Goal: Check status: Check status

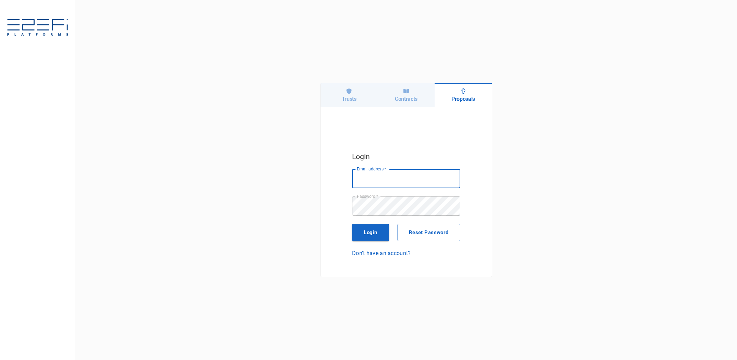
type input "[PERSON_NAME][EMAIL_ADDRESS][DOMAIN_NAME]"
click at [403, 97] on h6 "Contracts" at bounding box center [406, 99] width 23 height 7
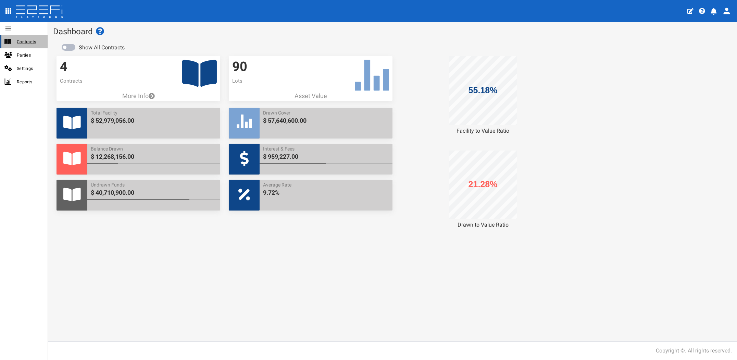
click at [23, 40] on span "Contracts" at bounding box center [29, 42] width 25 height 8
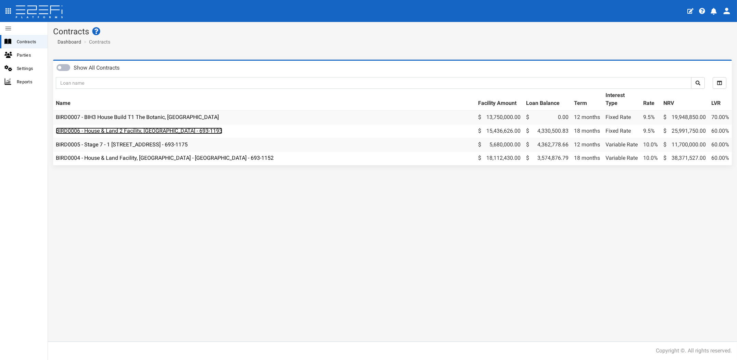
click at [133, 131] on link "BIRD0006 - House & Land 2 Facility, Port Macquarie - 693-1193" at bounding box center [139, 130] width 166 height 7
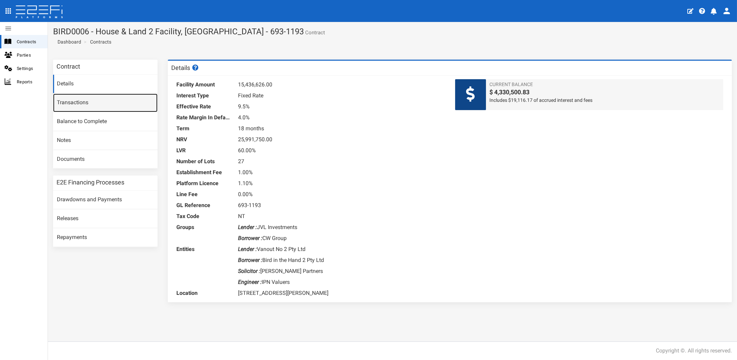
click at [84, 109] on link "Transactions" at bounding box center [105, 103] width 104 height 18
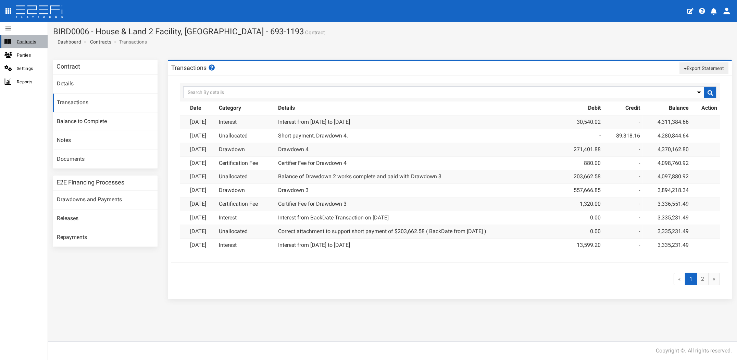
click at [22, 43] on span "Contracts" at bounding box center [29, 42] width 25 height 8
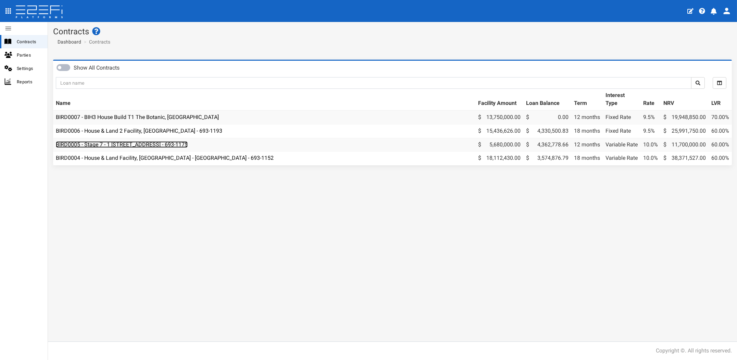
click at [153, 144] on link "BIRD0005 - Stage 7 - 1 [STREET_ADDRESS] - 693-1175" at bounding box center [122, 144] width 132 height 7
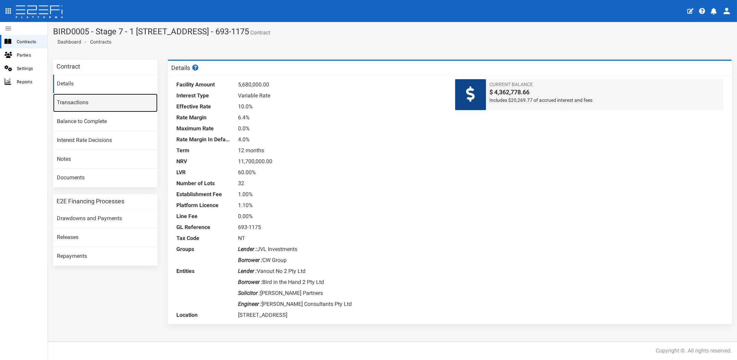
click at [81, 102] on link "Transactions" at bounding box center [105, 103] width 104 height 18
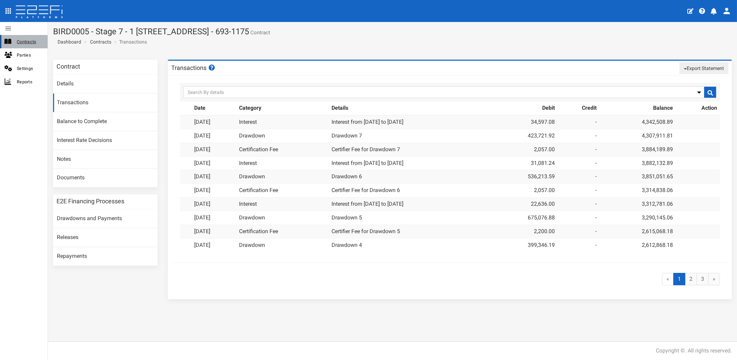
click at [20, 39] on span "Contracts" at bounding box center [29, 42] width 25 height 8
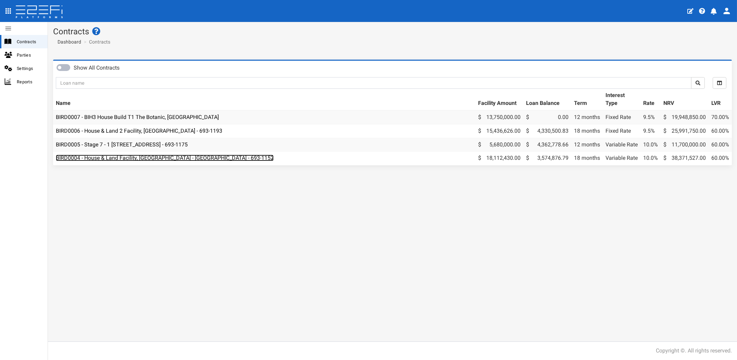
click at [104, 156] on link "BIRD0004 - House & Land Facility, [GEOGRAPHIC_DATA] - [GEOGRAPHIC_DATA] - 693-1…" at bounding box center [165, 157] width 218 height 7
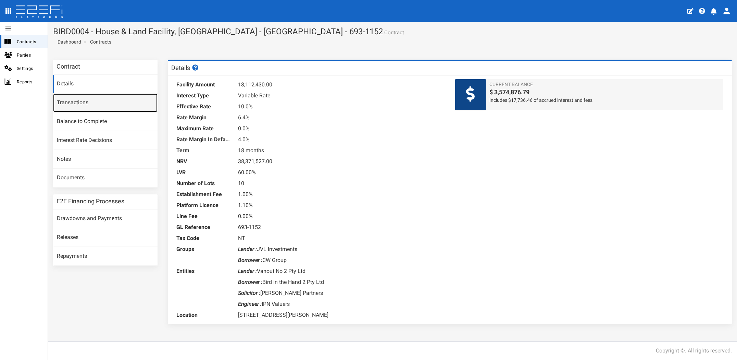
click at [76, 104] on link "Transactions" at bounding box center [105, 103] width 104 height 18
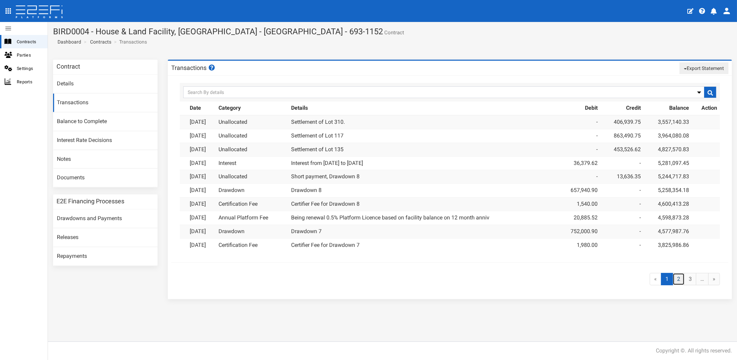
click at [681, 278] on link "2" at bounding box center [679, 279] width 12 height 13
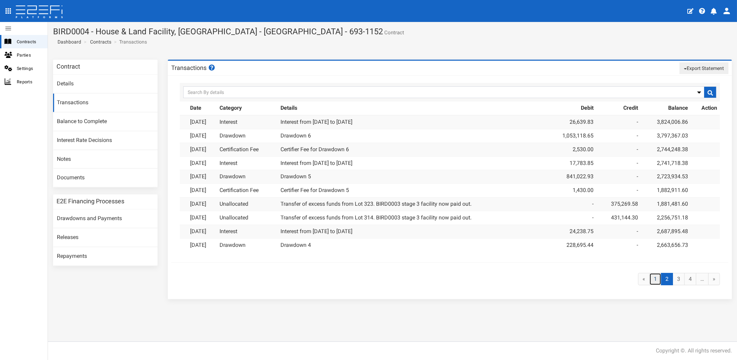
click at [655, 277] on link "1" at bounding box center [655, 279] width 12 height 13
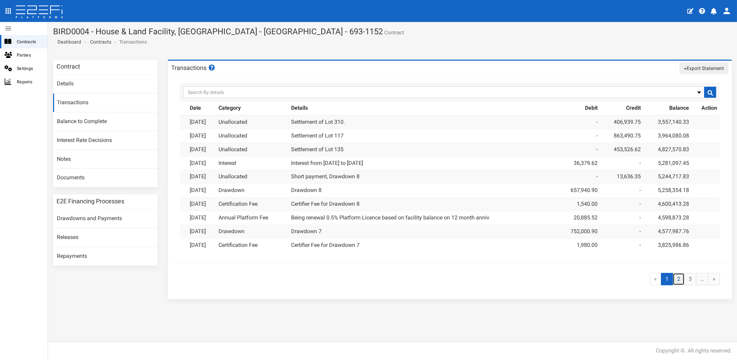
click at [676, 275] on link "2" at bounding box center [679, 279] width 12 height 13
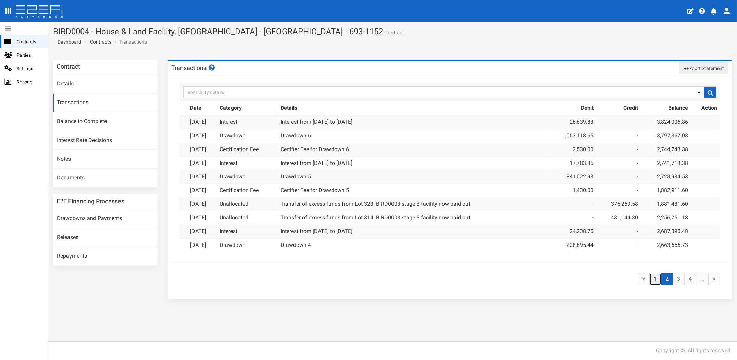
click at [655, 279] on link "1" at bounding box center [655, 279] width 12 height 13
